Goal: Transaction & Acquisition: Purchase product/service

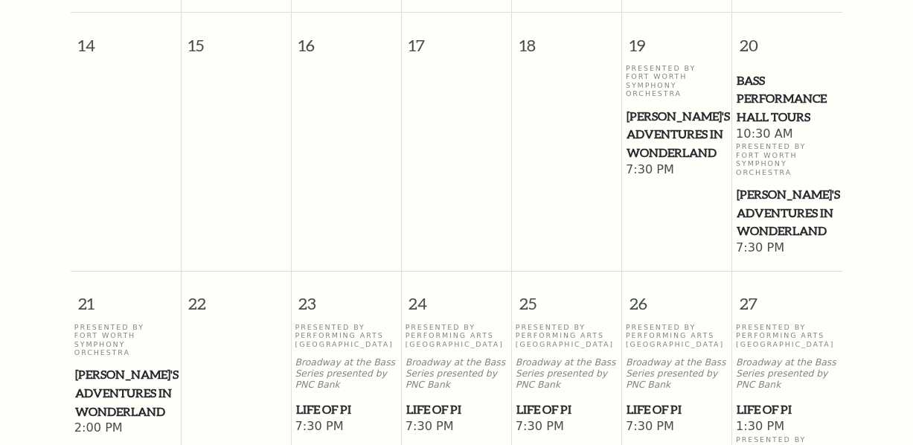
scroll to position [944, 0]
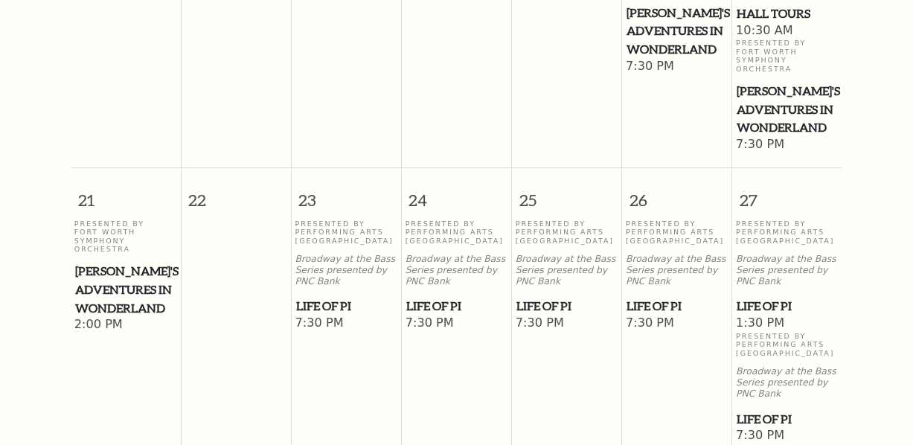
click at [670, 297] on span "Life of Pi" at bounding box center [677, 306] width 101 height 19
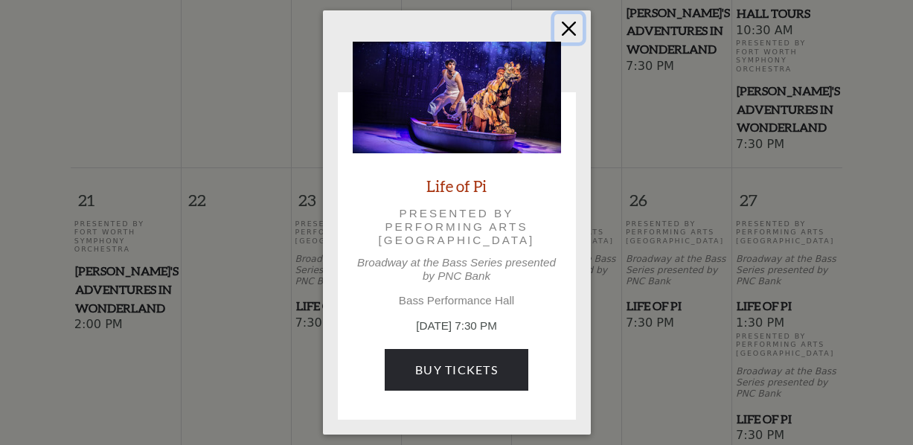
click at [563, 29] on button "Close" at bounding box center [569, 28] width 28 height 28
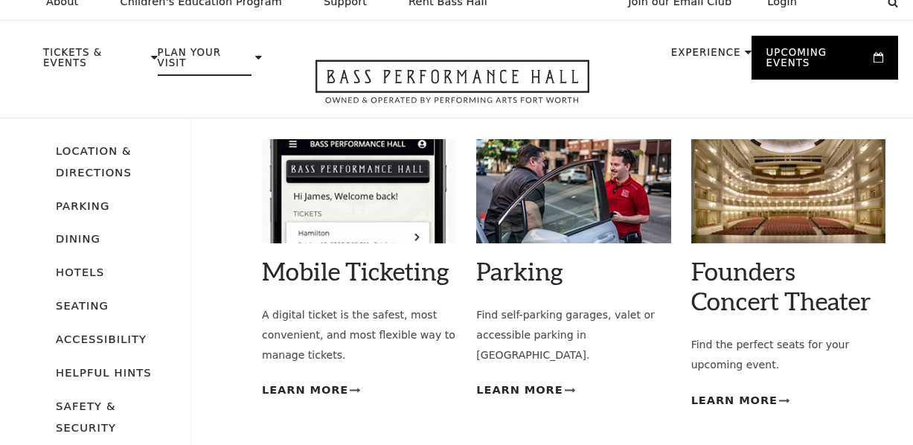
scroll to position [0, 0]
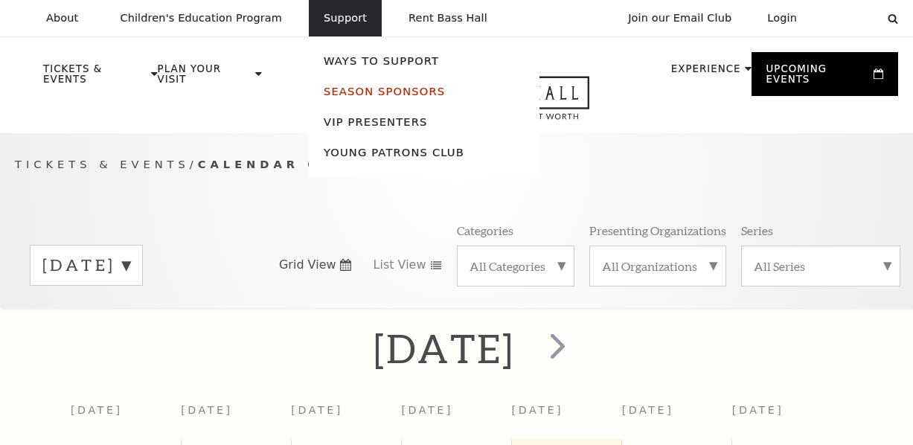
click at [342, 89] on link "Season Sponsors" at bounding box center [384, 91] width 121 height 13
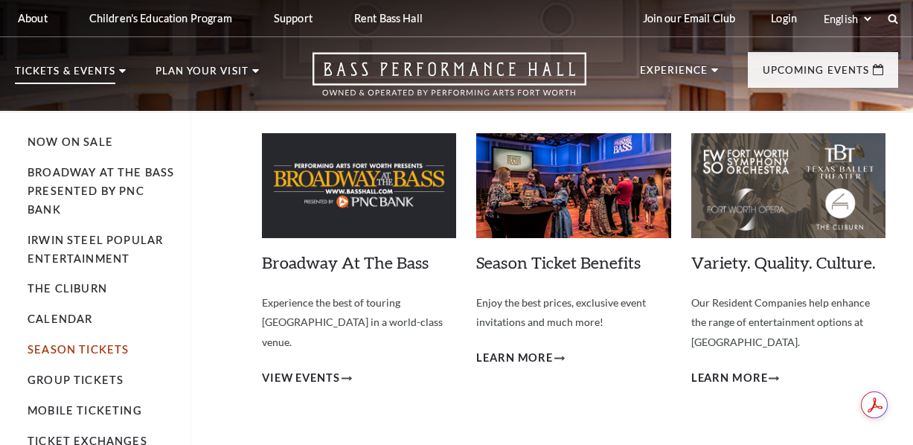
scroll to position [74, 0]
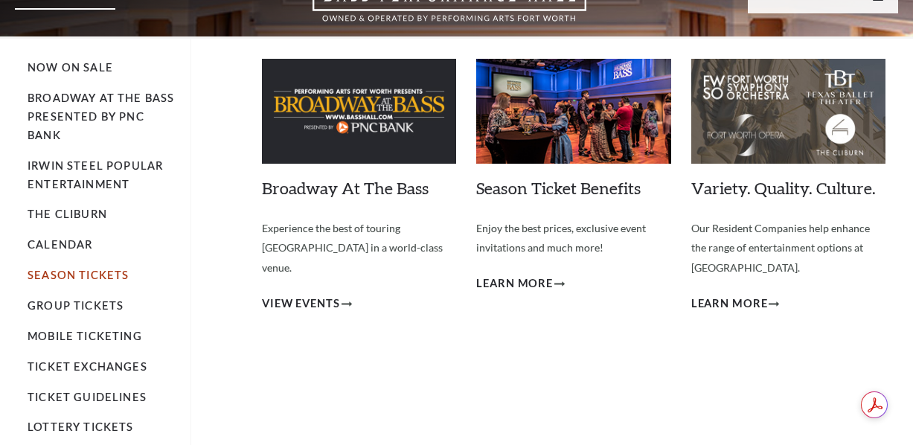
click at [66, 273] on link "Season Tickets" at bounding box center [78, 275] width 101 height 13
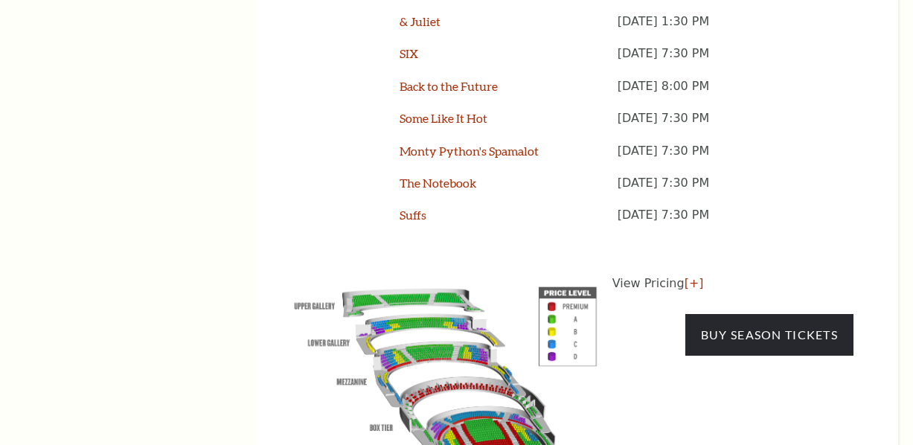
scroll to position [1489, 0]
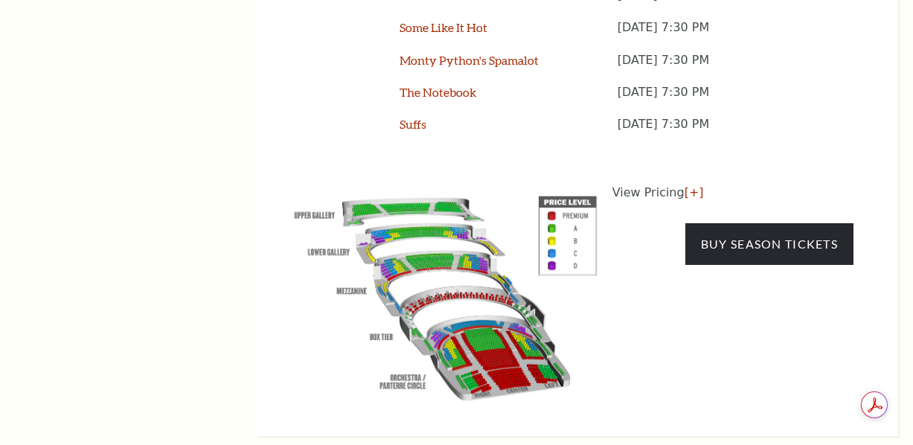
click at [459, 234] on img at bounding box center [446, 295] width 334 height 223
click at [430, 199] on img at bounding box center [446, 295] width 334 height 223
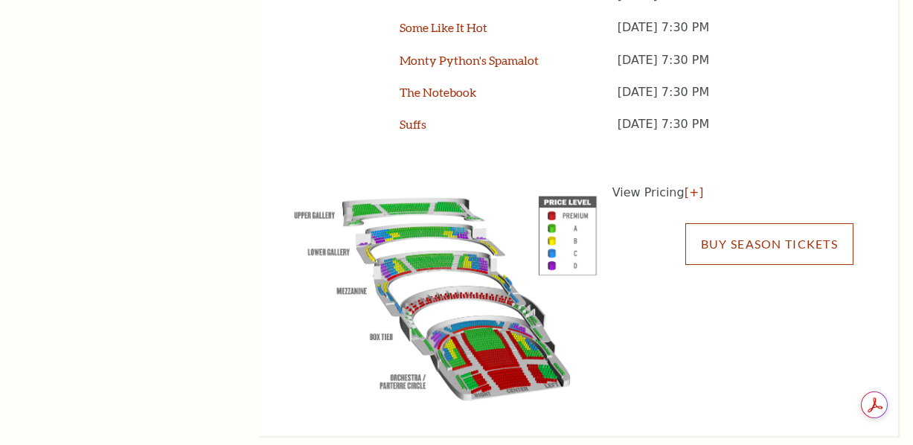
click at [724, 223] on link "Buy Season Tickets" at bounding box center [770, 244] width 168 height 42
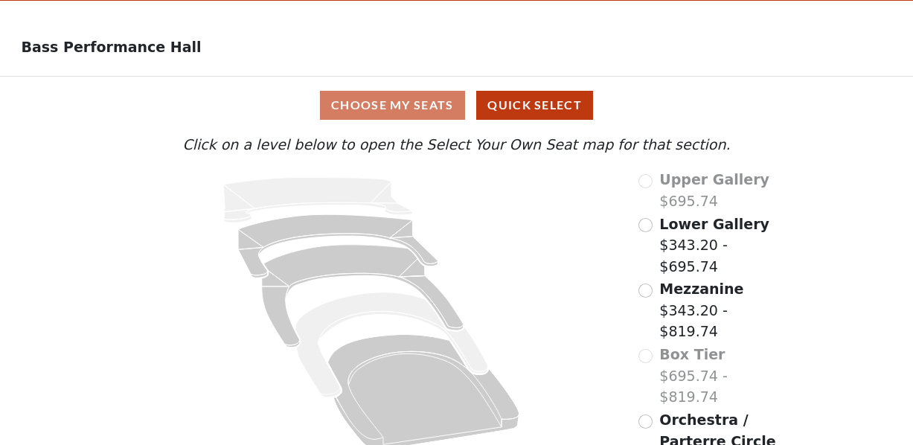
scroll to position [66, 0]
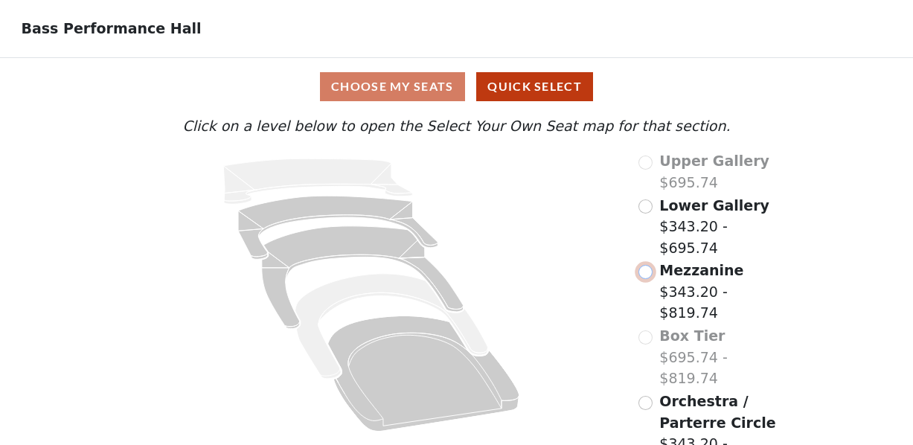
click at [645, 279] on input "radio" at bounding box center [646, 272] width 14 height 14
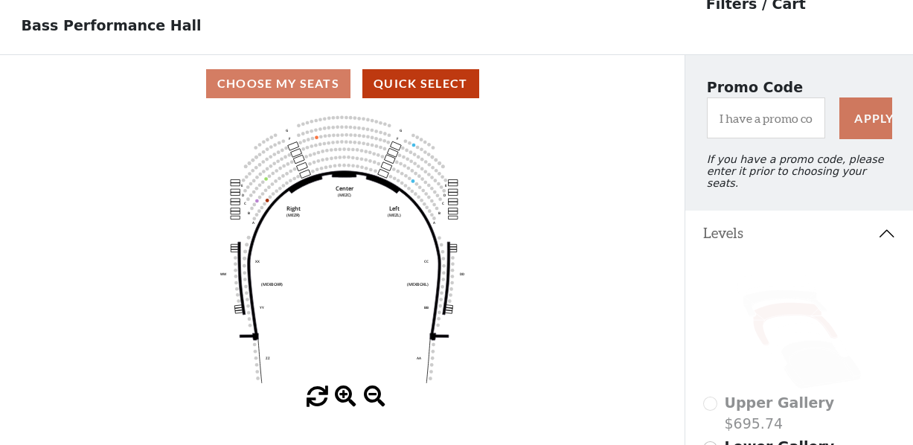
scroll to position [143, 0]
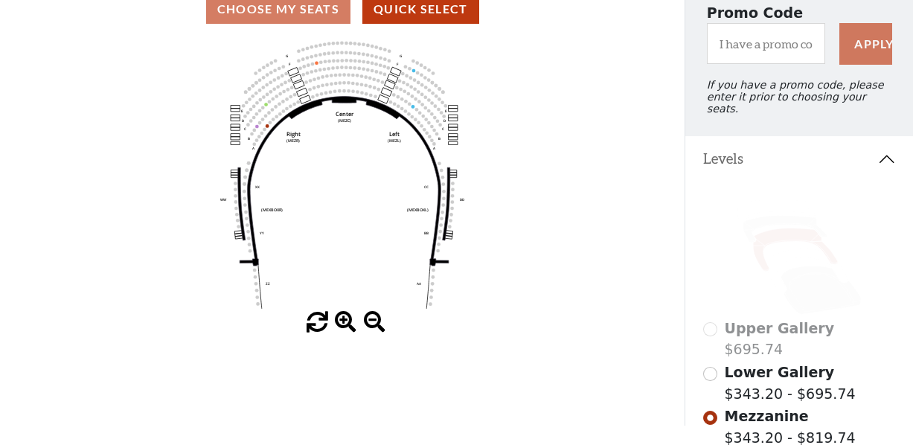
click at [344, 328] on span at bounding box center [346, 323] width 22 height 22
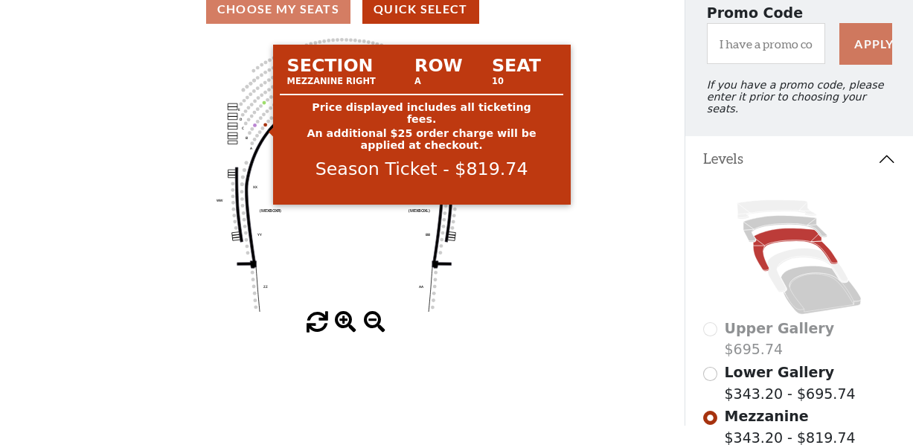
click at [266, 127] on circle at bounding box center [266, 125] width 4 height 4
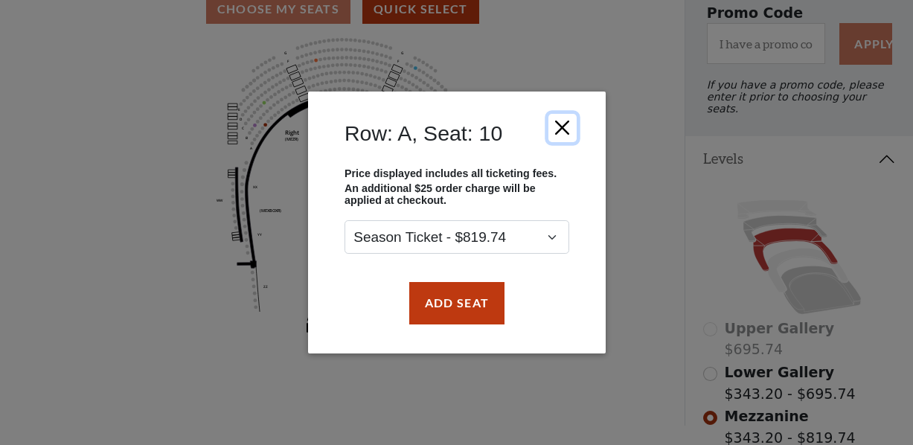
click at [565, 128] on button "Close" at bounding box center [562, 128] width 28 height 28
